Goal: Task Accomplishment & Management: Use online tool/utility

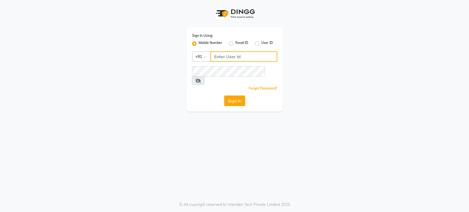
type input "6366933345"
click at [232, 96] on button "Sign In" at bounding box center [234, 101] width 21 height 10
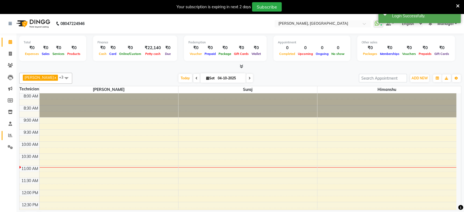
drag, startPoint x: 70, startPoint y: 101, endPoint x: 5, endPoint y: 138, distance: 74.3
click at [5, 138] on app-home "08047224946 Select Location × Nailashes, Kanakapura WhatsApp Status ✕ Status: C…" at bounding box center [232, 120] width 464 height 213
click at [8, 136] on icon at bounding box center [10, 135] width 4 height 4
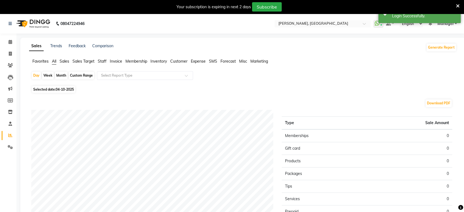
click at [102, 62] on span "Staff" at bounding box center [102, 61] width 9 height 5
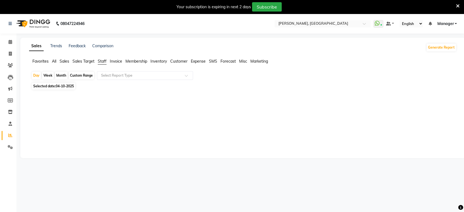
click at [62, 74] on div "Month" at bounding box center [61, 76] width 13 height 8
select select "10"
select select "2025"
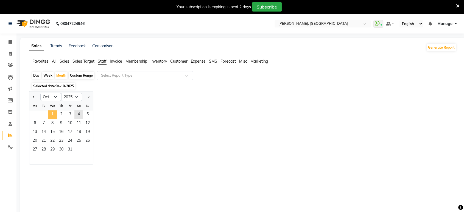
click at [50, 114] on span "1" at bounding box center [52, 114] width 9 height 9
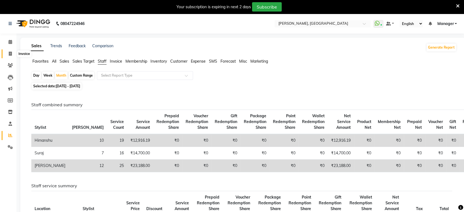
click at [11, 52] on icon at bounding box center [10, 54] width 3 height 4
select select "service"
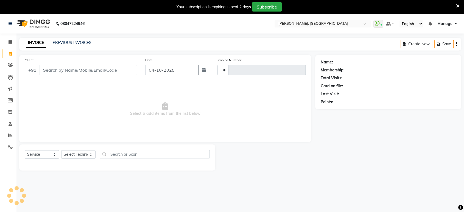
type input "1616"
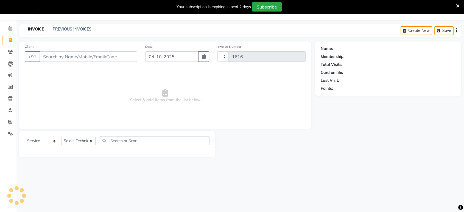
select select "4998"
type input "C bgMK="
click at [11, 52] on icon at bounding box center [10, 52] width 5 height 4
